Goal: Communication & Community: Participate in discussion

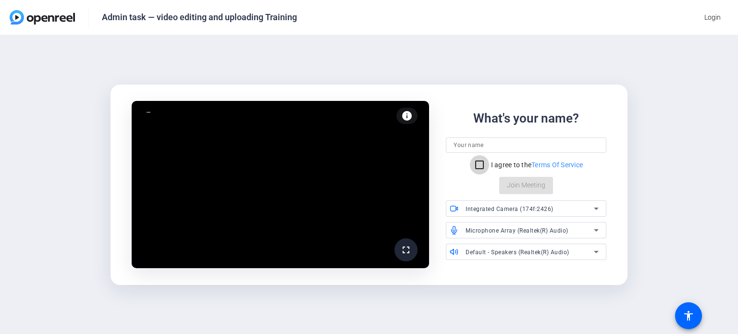
click at [478, 166] on input "I agree to the Terms Of Service" at bounding box center [479, 164] width 19 height 19
checkbox input "true"
click at [538, 144] on input at bounding box center [525, 145] width 145 height 12
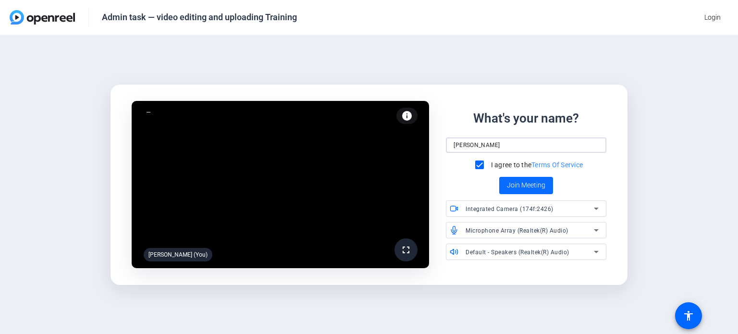
type input "[PERSON_NAME]"
click at [521, 183] on span "Join Meeting" at bounding box center [526, 185] width 38 height 10
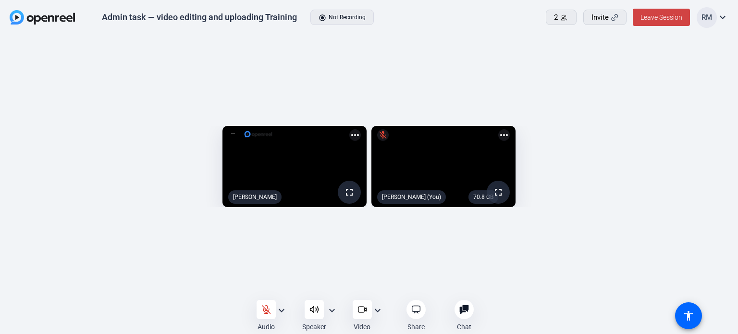
click at [389, 129] on mat-icon "mic_off" at bounding box center [383, 135] width 12 height 12
click at [261, 326] on div "Audio" at bounding box center [265, 327] width 17 height 10
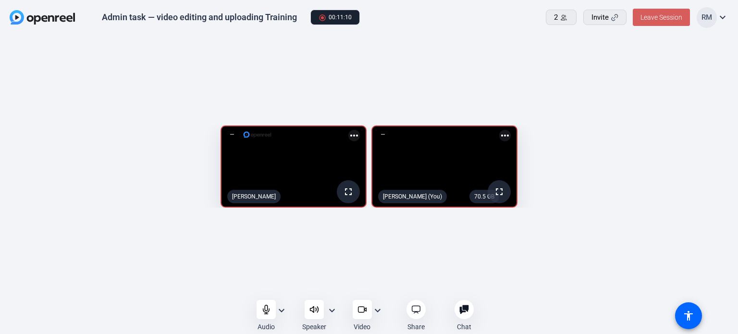
click at [670, 17] on span "Leave Session" at bounding box center [661, 17] width 42 height 8
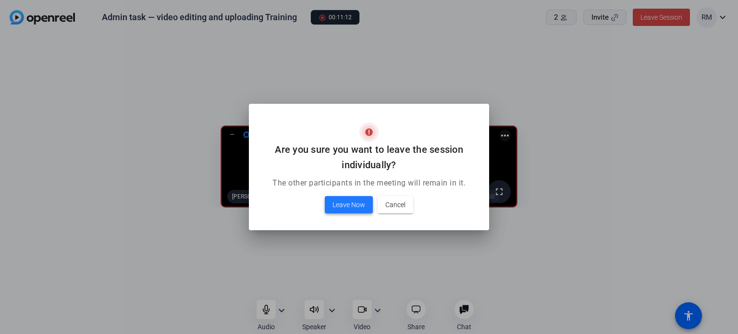
click at [346, 206] on span "Leave Now" at bounding box center [348, 205] width 33 height 12
